Goal: Task Accomplishment & Management: Use online tool/utility

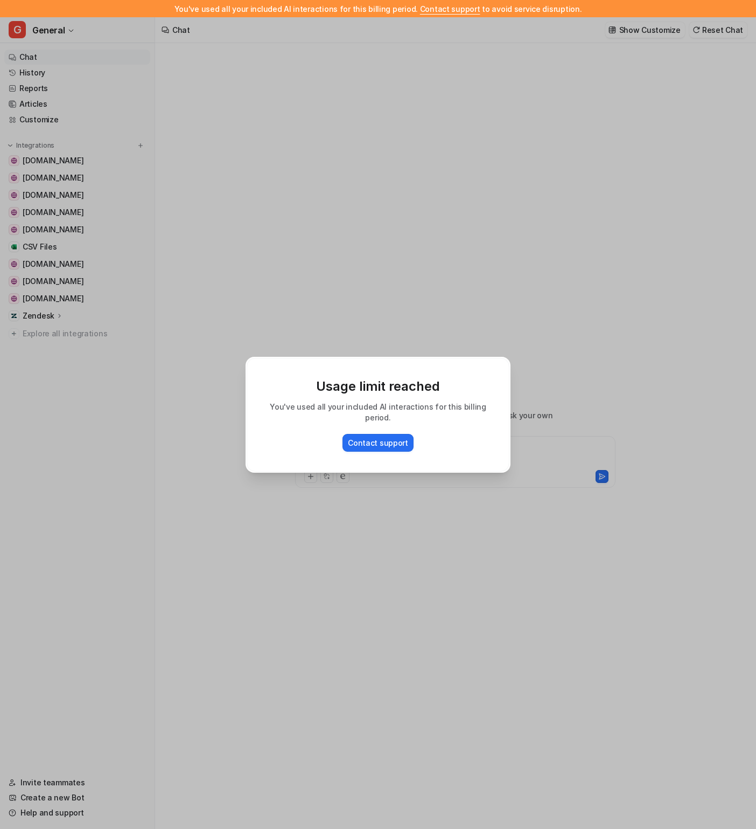
type textarea "**********"
click at [436, 141] on div "Usage limit reached You've used all your included AI interactions for this bill…" at bounding box center [378, 414] width 282 height 829
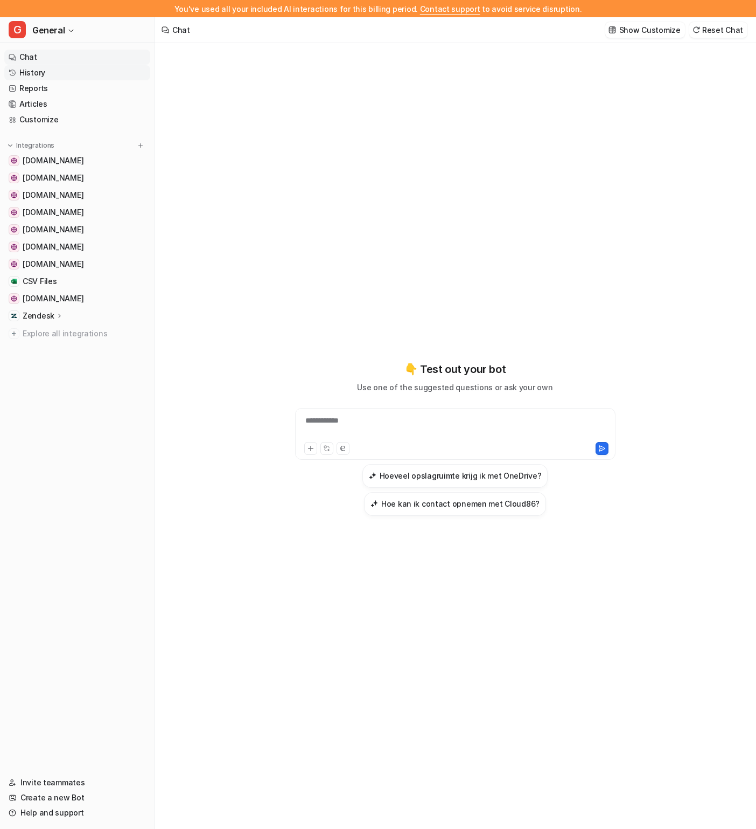
click at [70, 73] on link "History" at bounding box center [77, 72] width 146 height 15
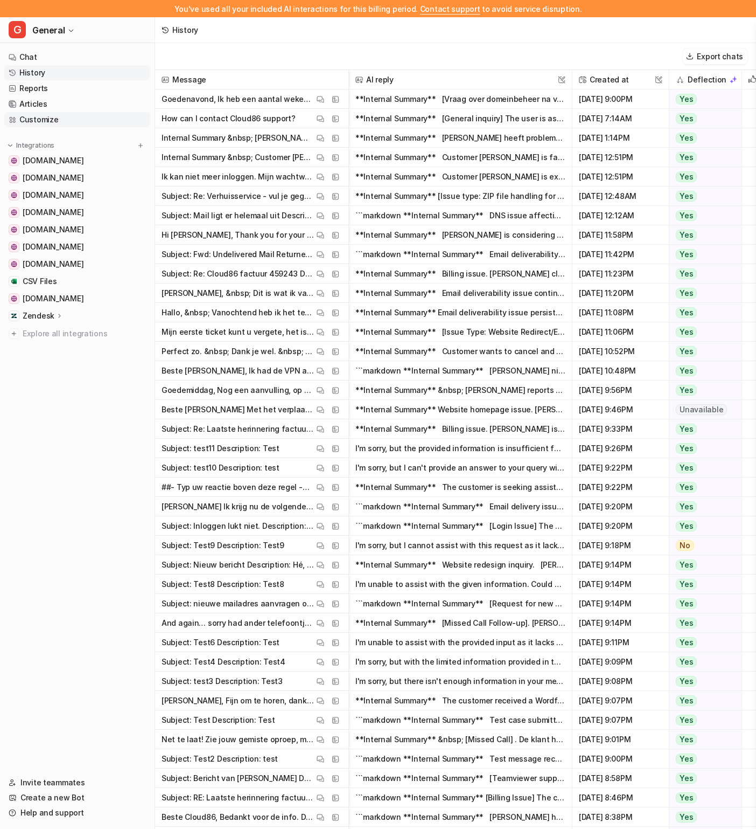
click at [59, 121] on link "Customize" at bounding box center [77, 119] width 146 height 15
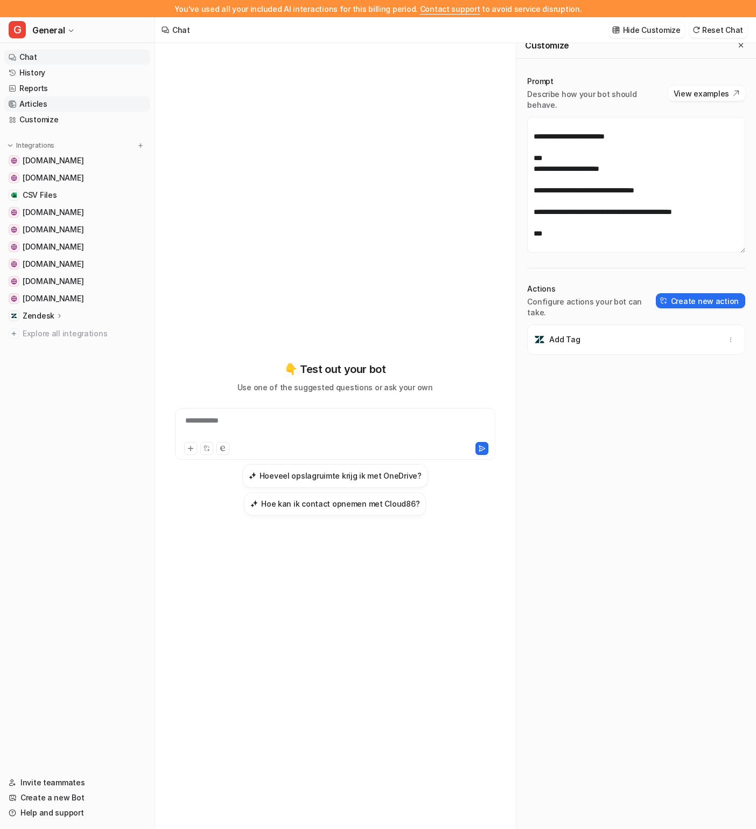
scroll to position [17, 0]
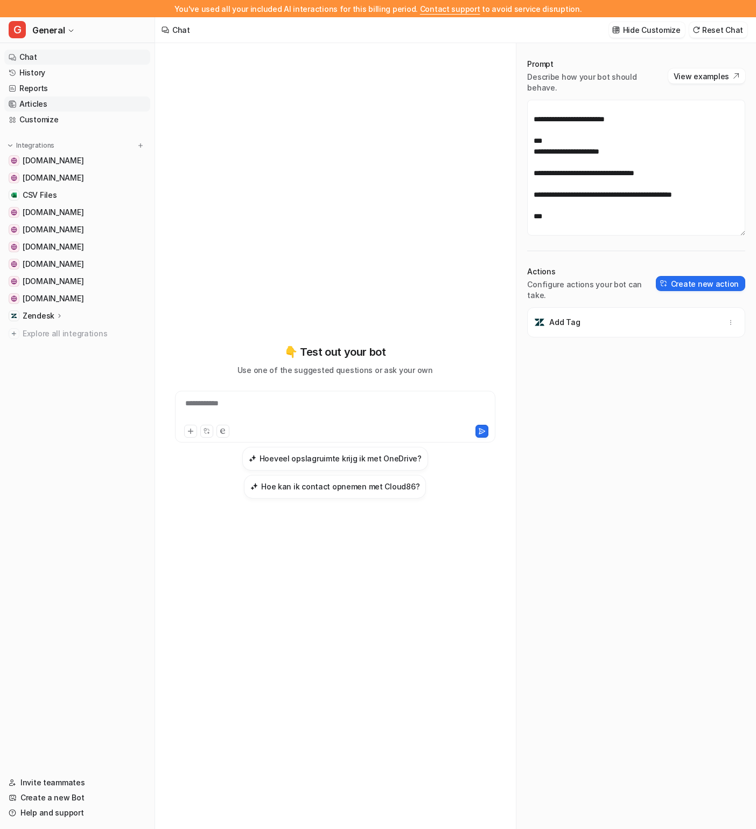
click at [79, 101] on link "Articles" at bounding box center [77, 103] width 146 height 15
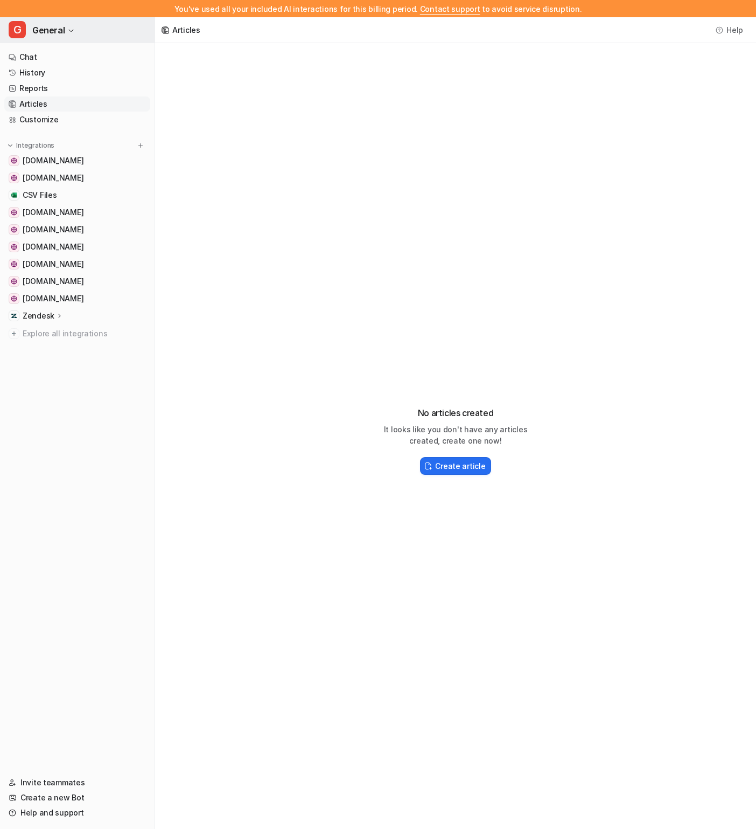
click at [60, 26] on span "General" at bounding box center [48, 30] width 32 height 15
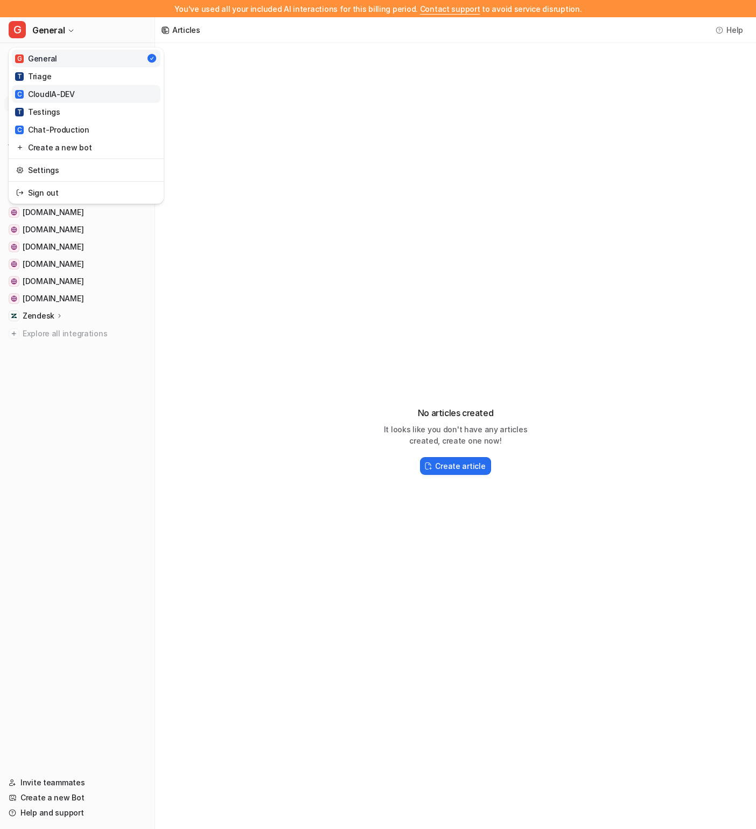
click at [89, 95] on link "C CloudIA-DEV" at bounding box center [86, 94] width 149 height 18
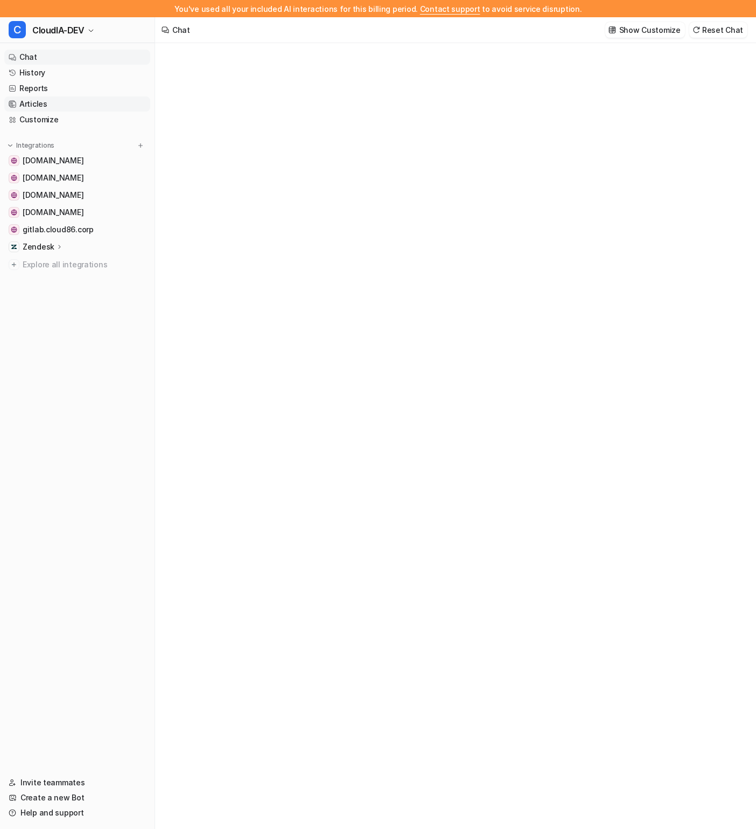
type textarea "**********"
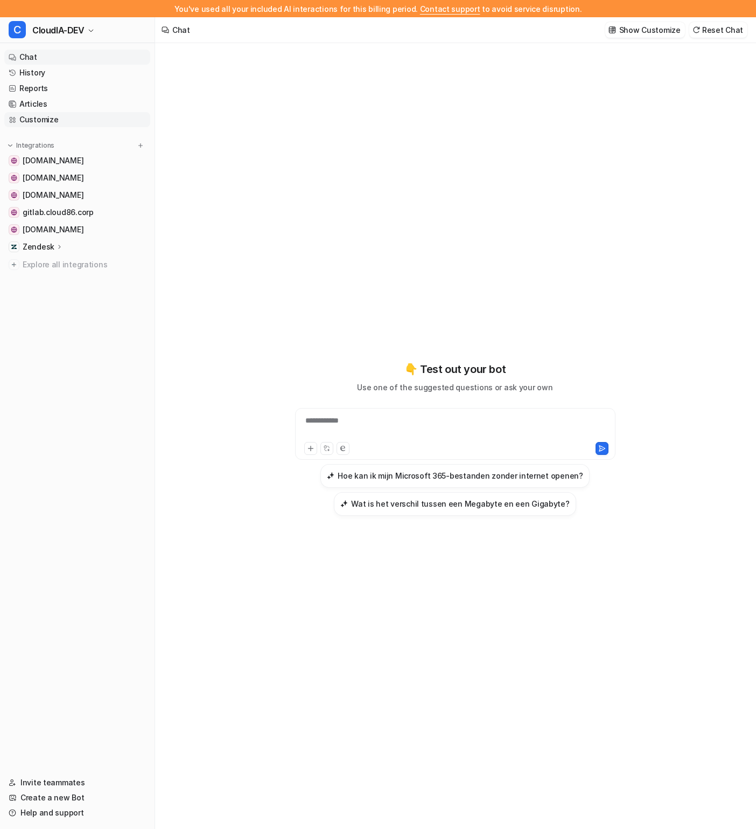
click at [55, 122] on link "Customize" at bounding box center [77, 119] width 146 height 15
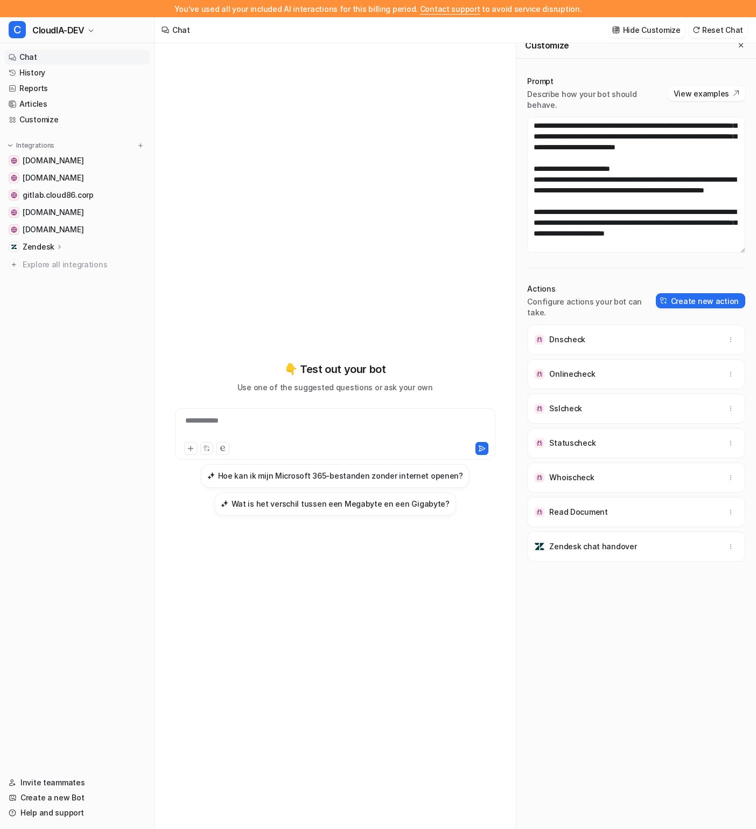
scroll to position [17, 0]
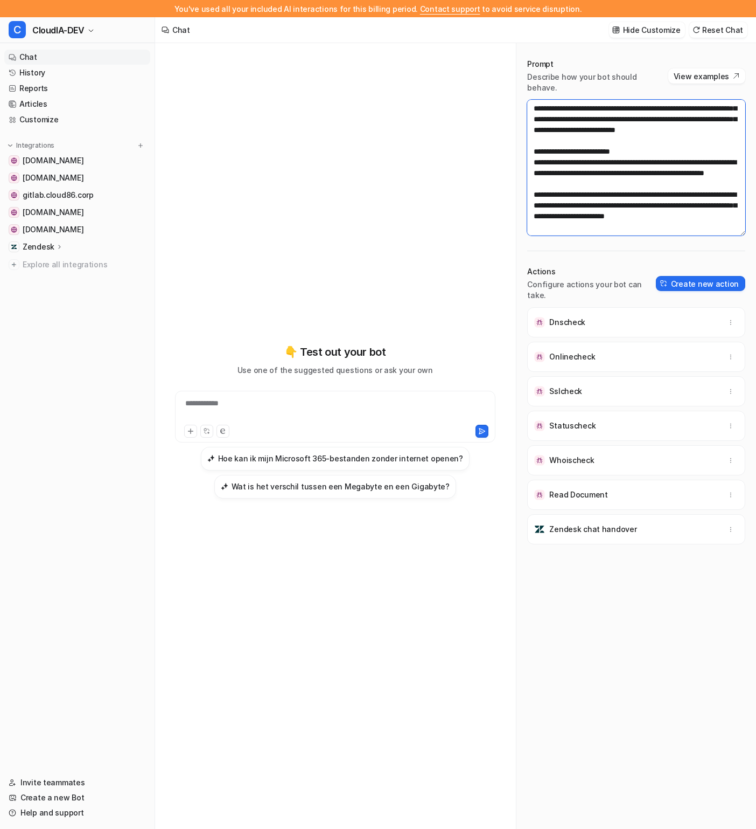
click at [591, 158] on textarea at bounding box center [636, 168] width 218 height 136
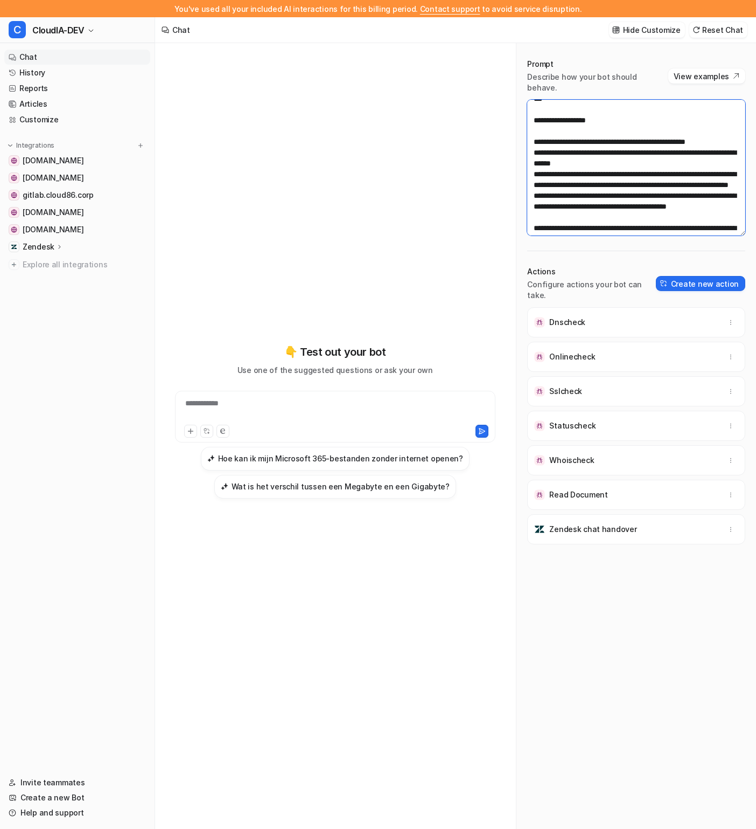
scroll to position [889, 0]
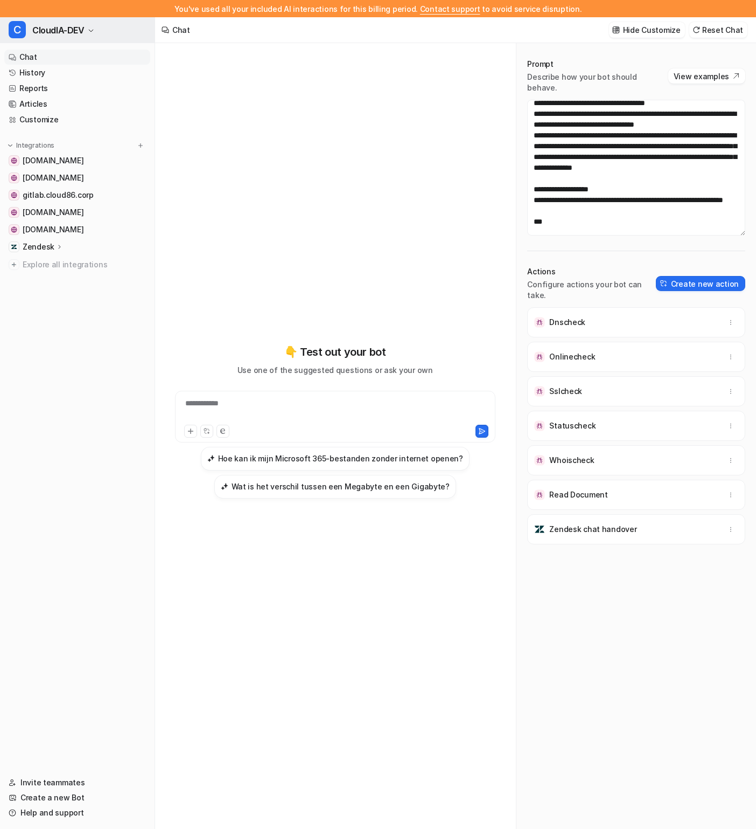
click at [87, 29] on button "C CloudIA-DEV" at bounding box center [77, 30] width 155 height 26
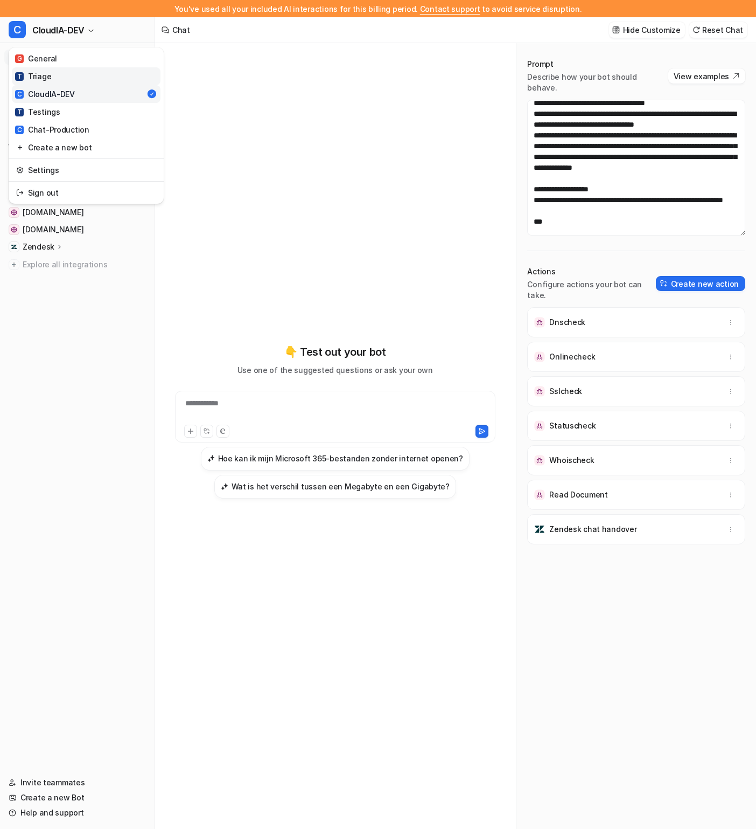
click at [85, 69] on link "T Triage" at bounding box center [86, 76] width 149 height 18
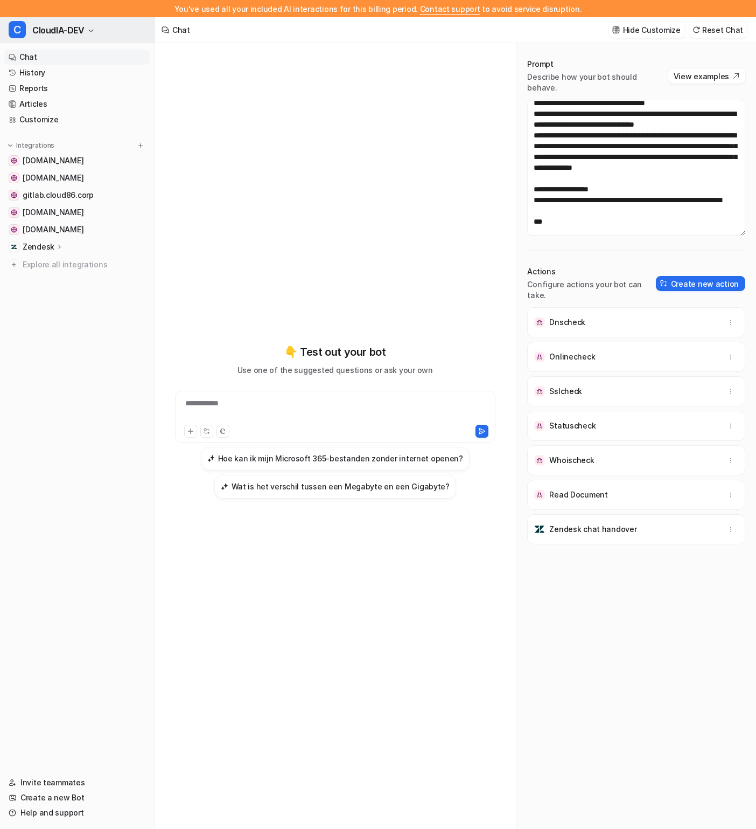
click at [81, 26] on button "C CloudIA-DEV" at bounding box center [77, 30] width 155 height 26
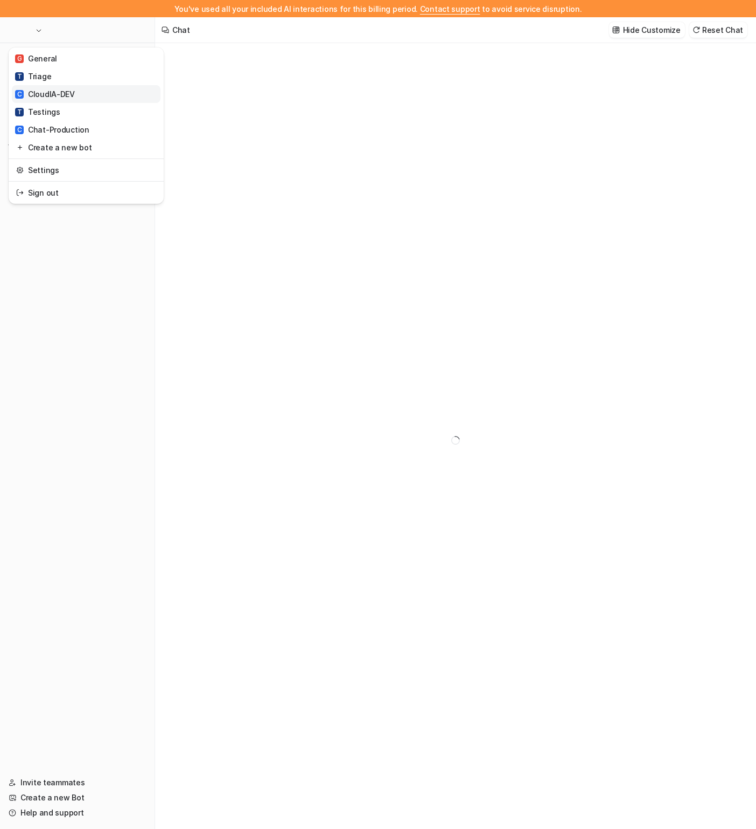
click at [94, 94] on link "C CloudIA-DEV" at bounding box center [86, 94] width 149 height 18
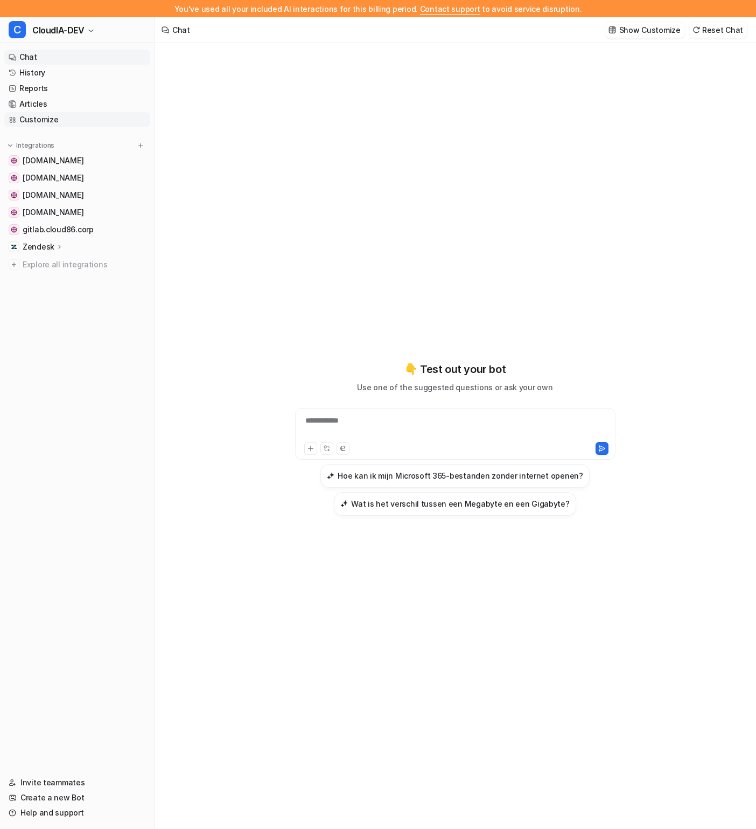
click at [58, 118] on link "Customize" at bounding box center [77, 119] width 146 height 15
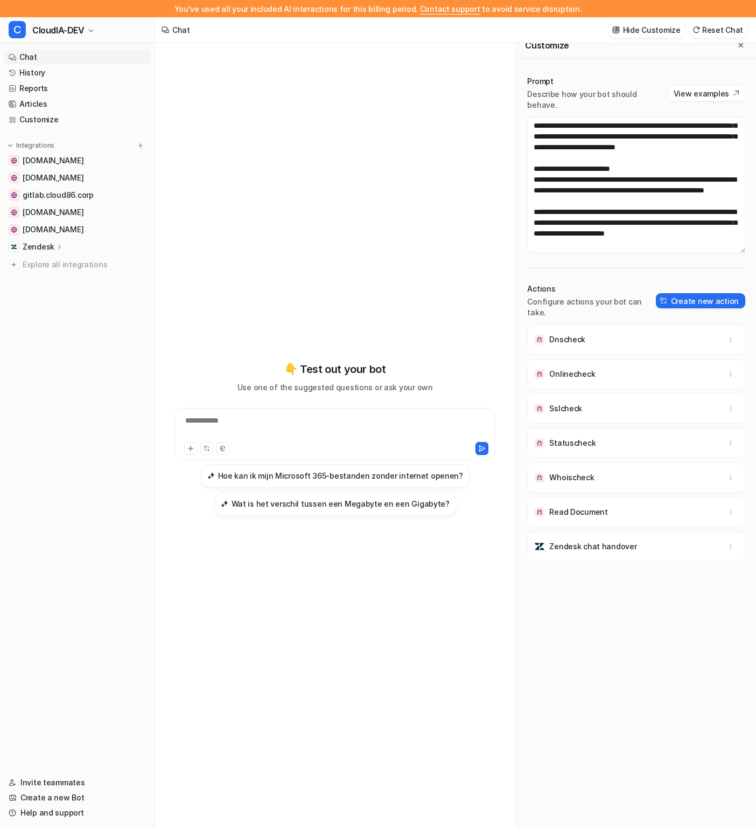
scroll to position [17, 0]
